Goal: Transaction & Acquisition: Purchase product/service

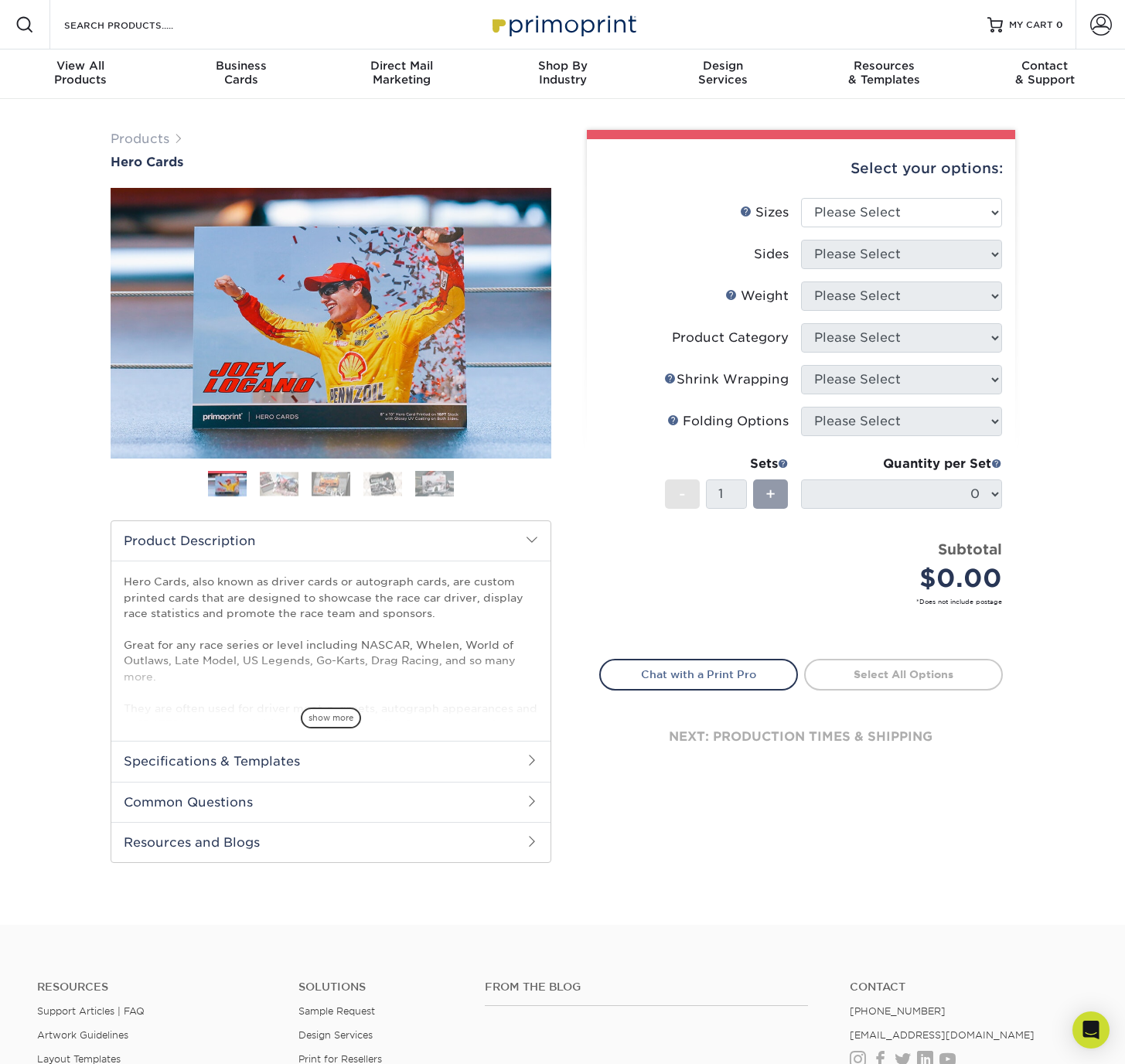
click at [297, 472] on img at bounding box center [279, 483] width 38 height 24
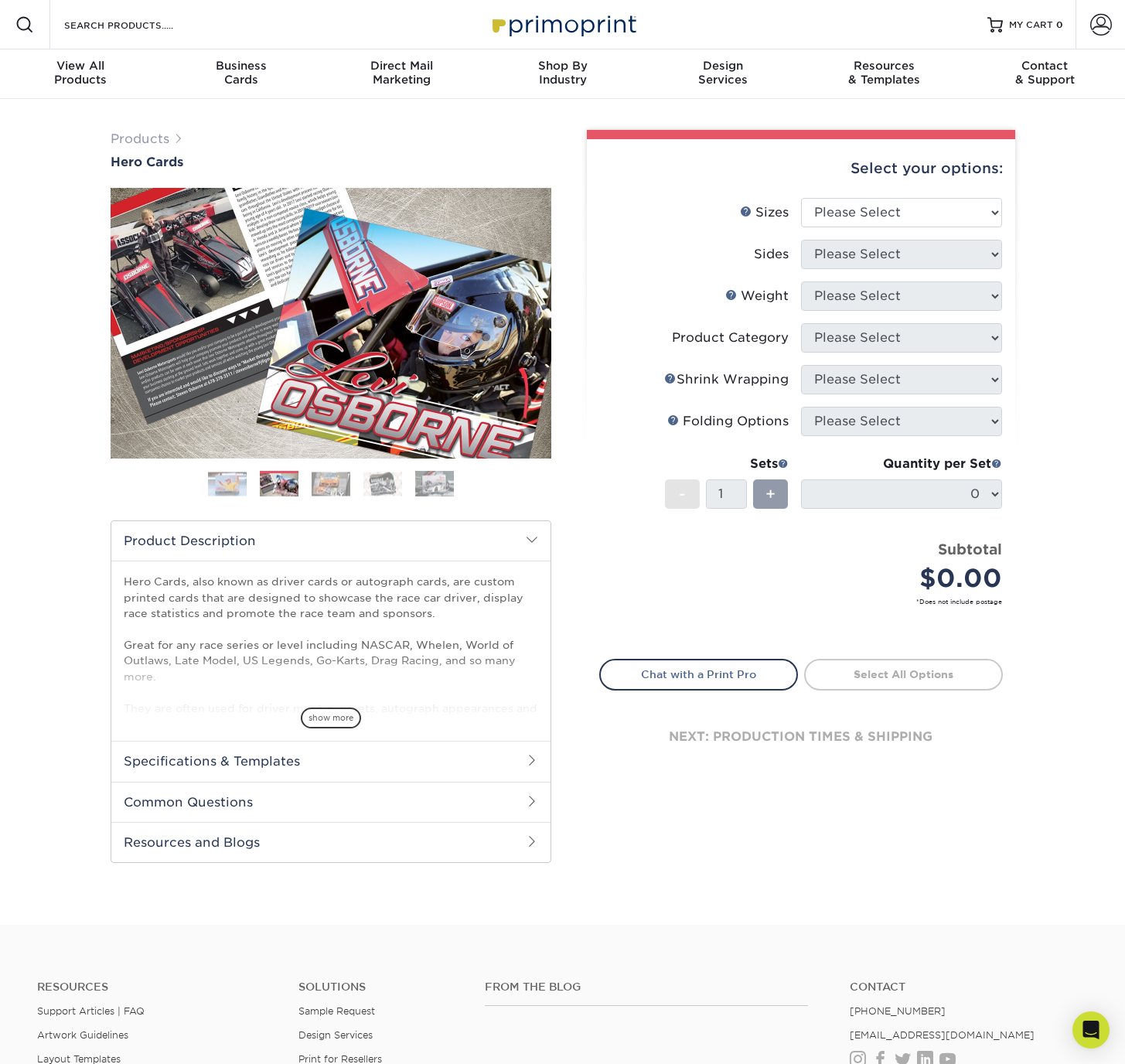
click at [315, 482] on img at bounding box center [330, 483] width 38 height 24
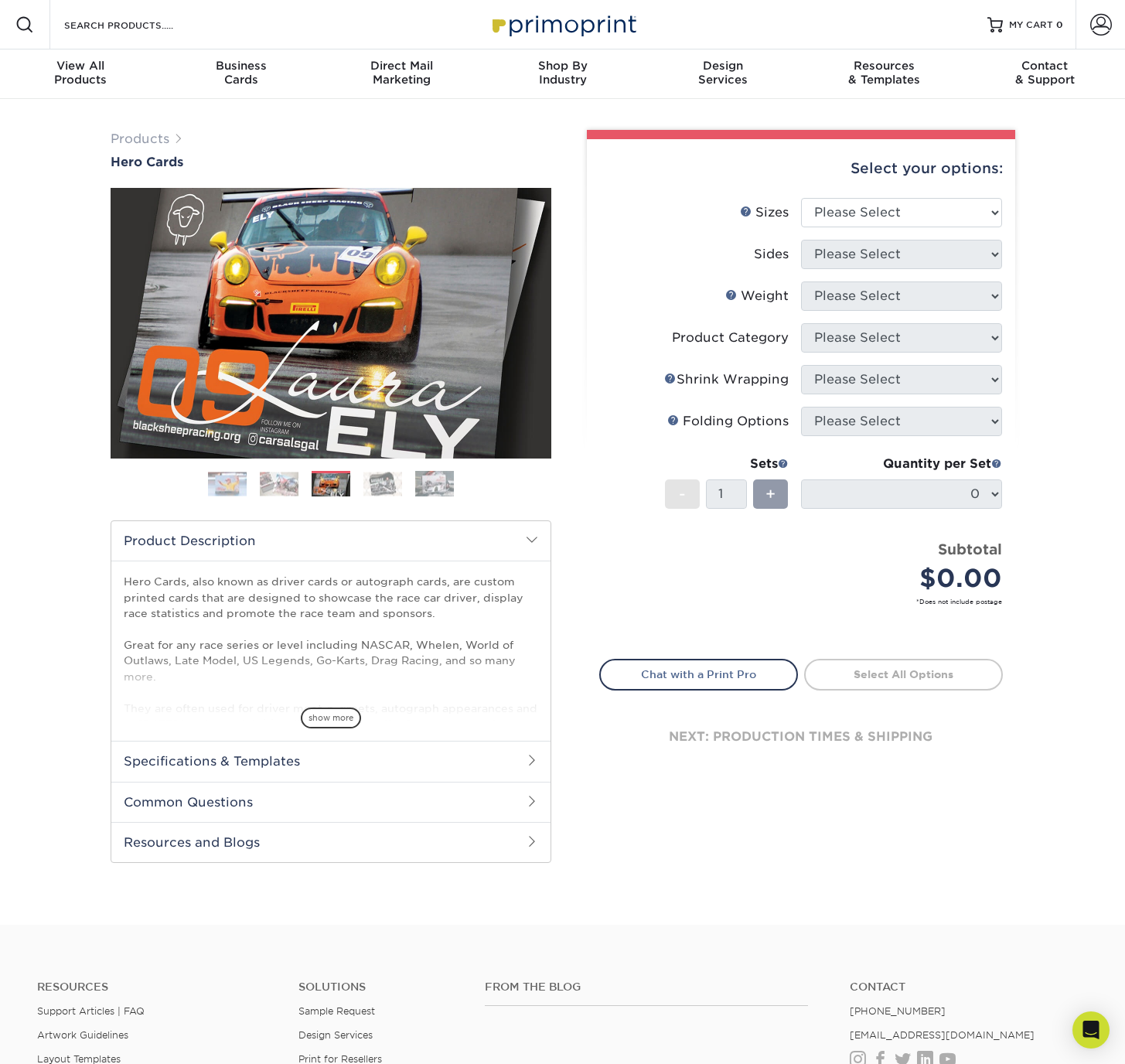
click at [378, 483] on img at bounding box center [383, 483] width 38 height 24
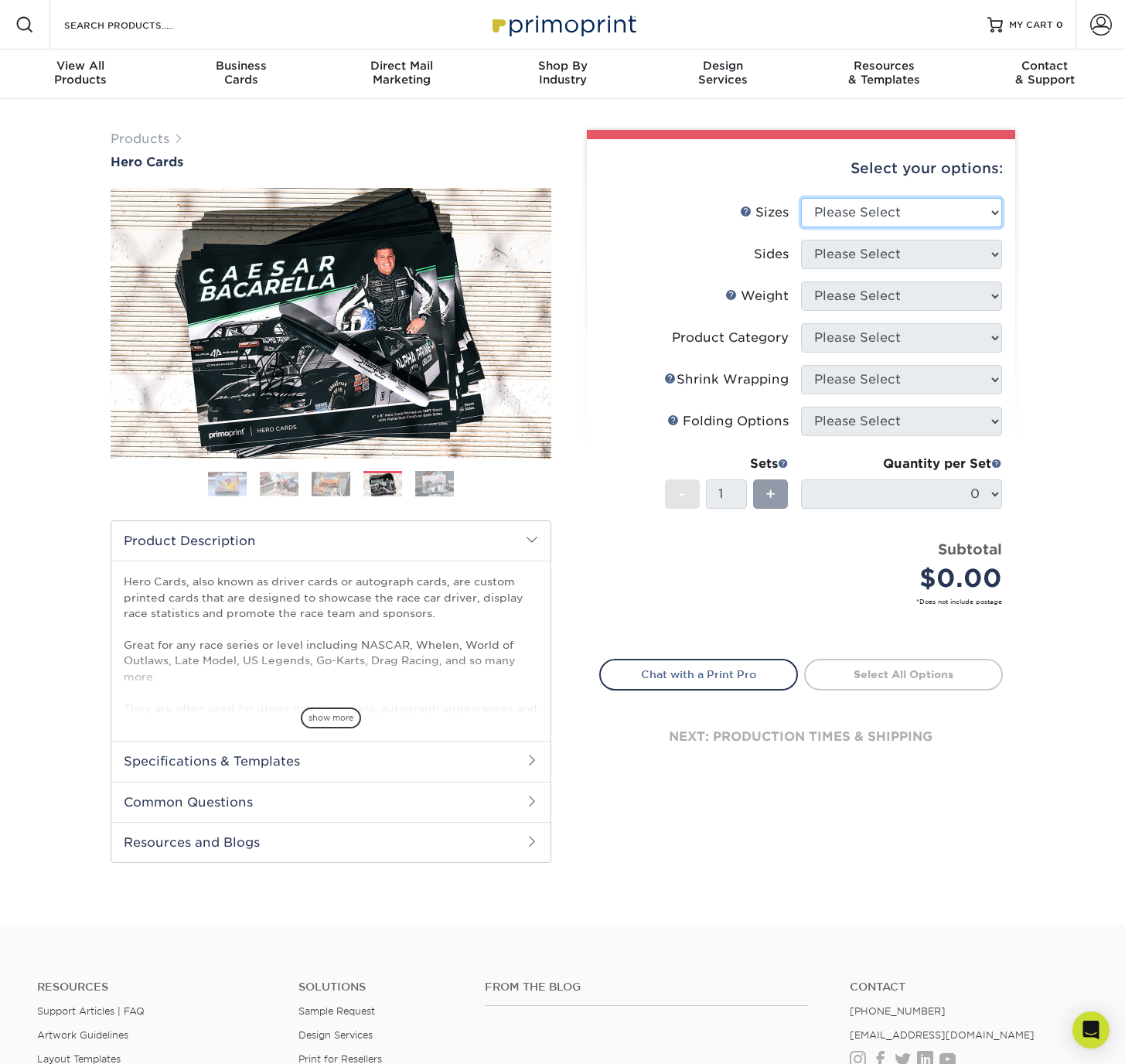
click at [913, 218] on select "Please Select 1.5" x 7" 4" x 6" 5" x 7" 6" x 8" 6" x 8.5" 6" x 9" 7" x 8.5" 7.5…" at bounding box center [901, 212] width 201 height 30
select select "5.00x7.00"
click at [801, 198] on select "Please Select 1.5" x 7" 4" x 6" 5" x 7" 6" x 8" 6" x 8.5" 6" x 9" 7" x 8.5" 7.5…" at bounding box center [901, 212] width 201 height 30
click at [882, 261] on select "Please Select Print Both Sides Print Front Only" at bounding box center [901, 254] width 201 height 30
select select "13abbda7-1d64-4f25-8bb2-c179b224825d"
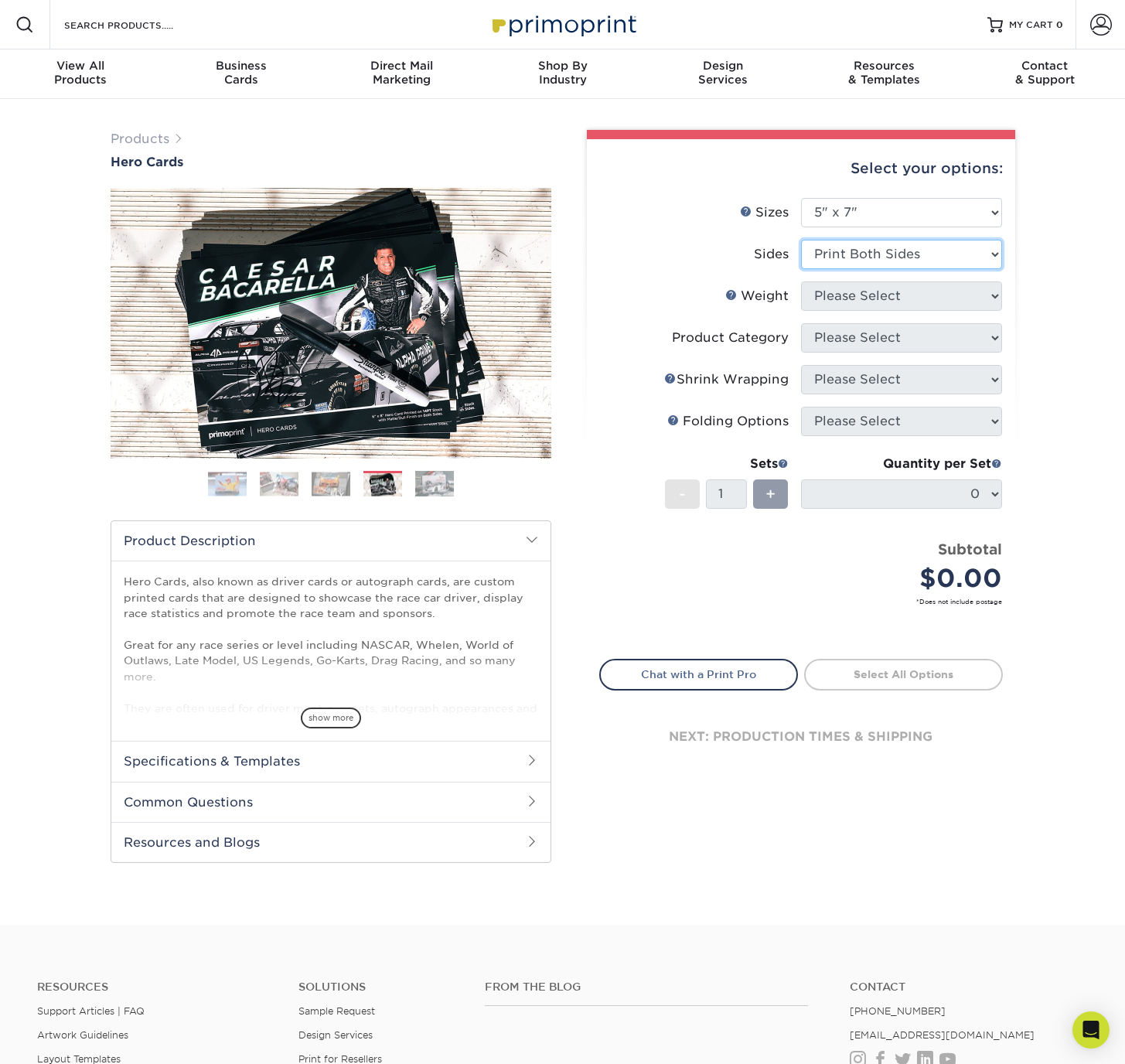
click at [801, 240] on select "Please Select Print Both Sides Print Front Only" at bounding box center [901, 254] width 201 height 30
click at [872, 289] on select "Please Select 14PT 16PT 100LB" at bounding box center [901, 296] width 201 height 30
select select "100LB"
click at [801, 282] on select "Please Select 14PT 16PT 100LB" at bounding box center [901, 296] width 201 height 30
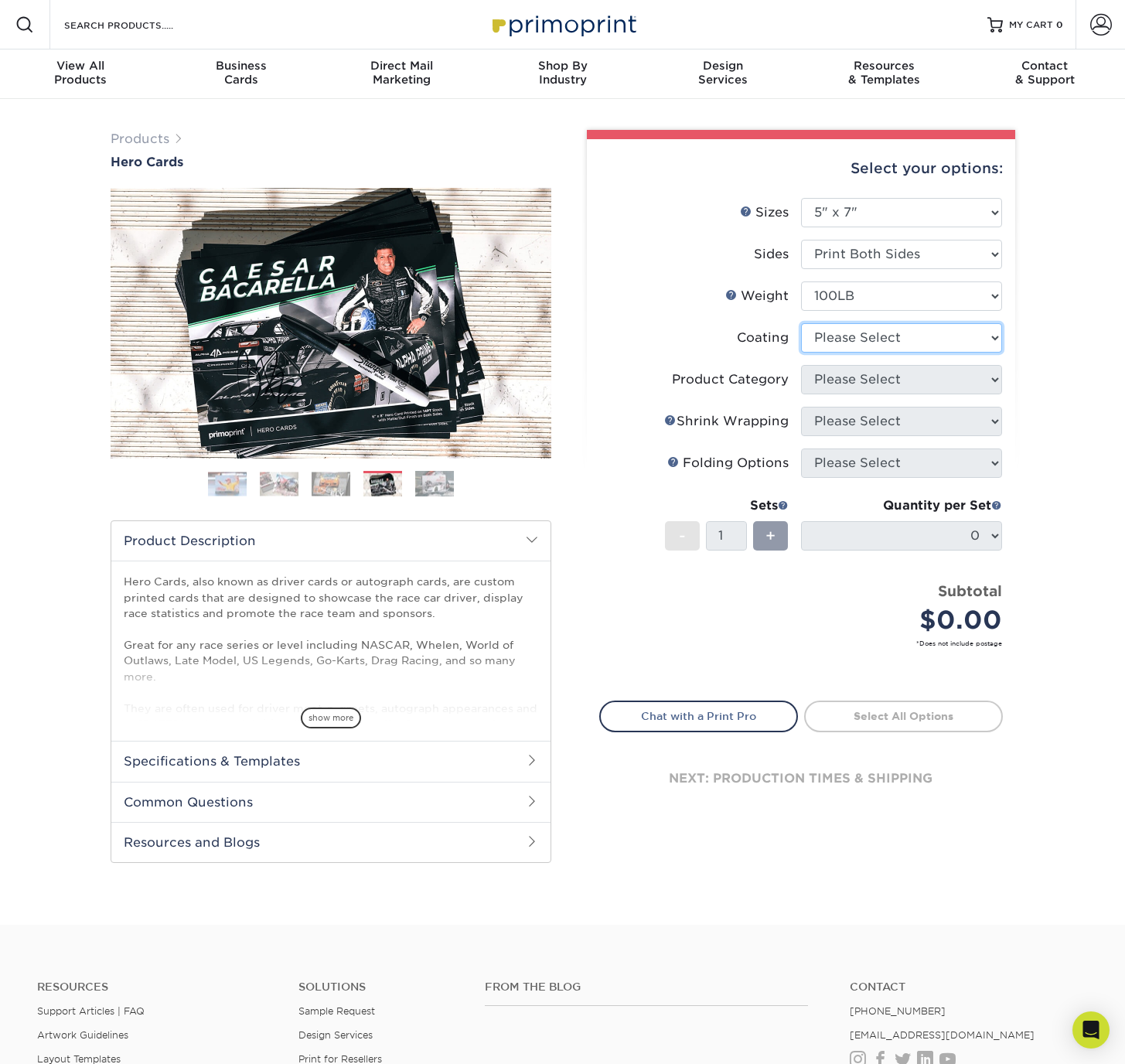
click at [837, 343] on select at bounding box center [901, 338] width 201 height 30
select select "d41dab50-ff65-4f4f-bb17-2afe4d36ae33"
click at [801, 323] on select at bounding box center [901, 338] width 201 height 30
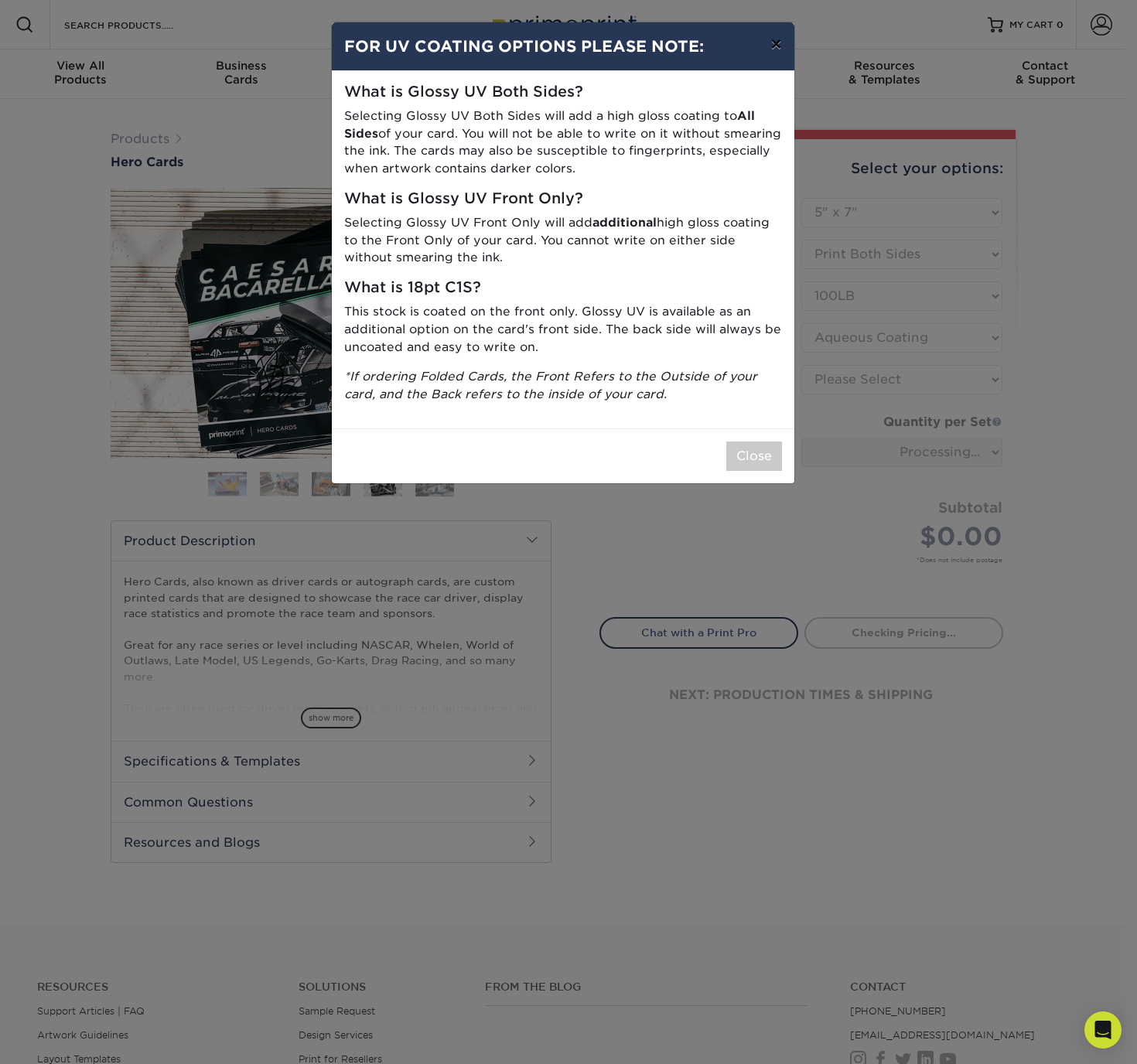
click at [778, 48] on button "×" at bounding box center [776, 45] width 36 height 44
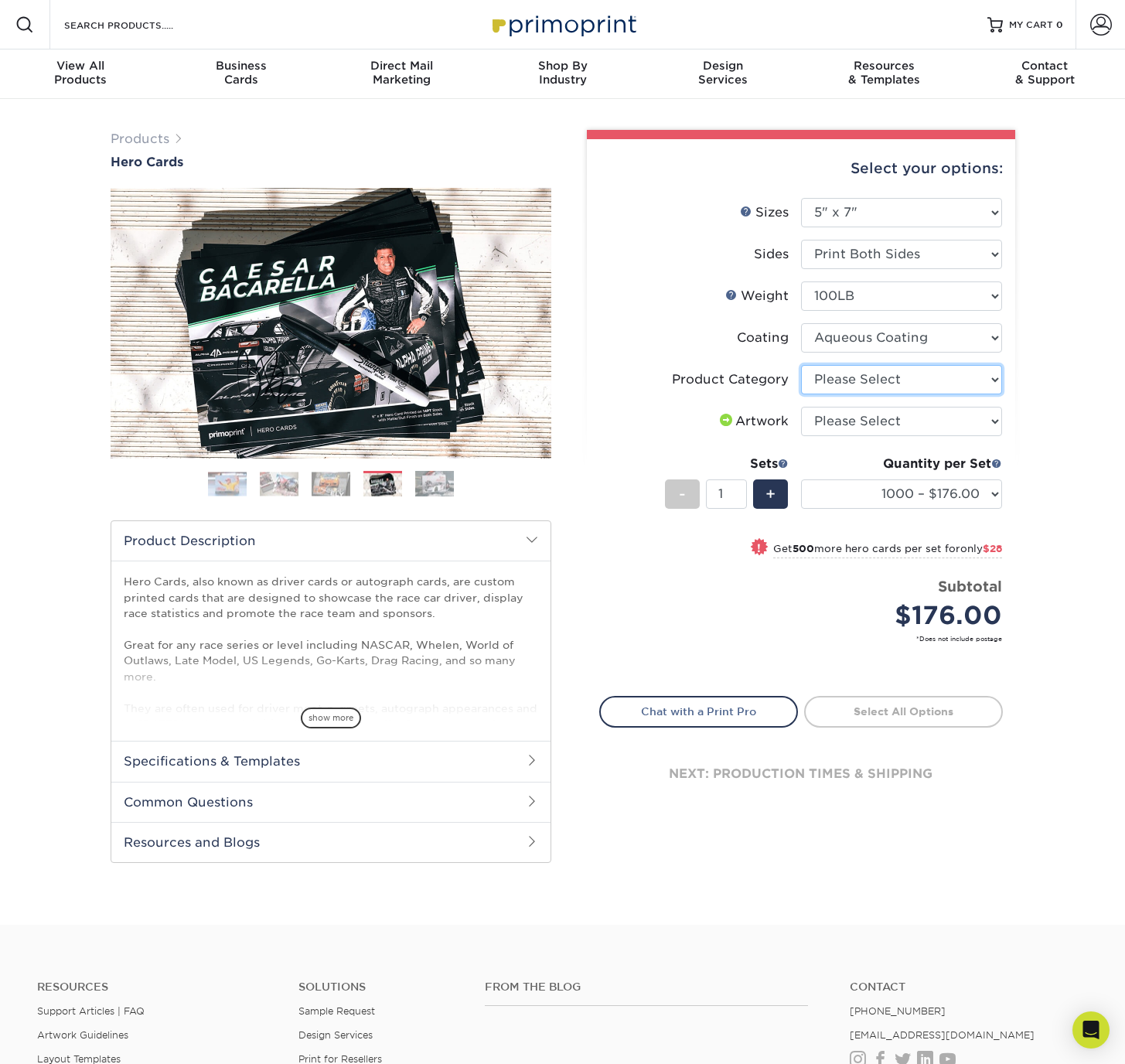
click at [887, 386] on select "Please Select Postcards" at bounding box center [901, 379] width 201 height 30
select select "9b7272e0-d6c8-4c3c-8e97-d3a1bcdab858"
click at [801, 365] on select "Please Select Postcards" at bounding box center [901, 379] width 201 height 30
click at [884, 419] on select "Please Select I will upload files I need a design - $150" at bounding box center [901, 421] width 201 height 30
click at [1026, 398] on div "Select your options: Sizes Help Sizes Please Select 1.5" x 7" 4" x 6" - 1" at bounding box center [795, 506] width 464 height 752
